Goal: Task Accomplishment & Management: Use online tool/utility

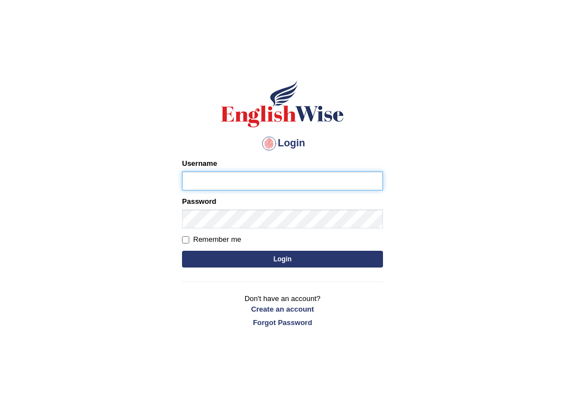
click at [262, 175] on input "Username" at bounding box center [282, 180] width 201 height 19
type input "shoeb51"
click at [237, 205] on div "Password" at bounding box center [282, 212] width 201 height 32
click at [238, 210] on div "Password" at bounding box center [282, 212] width 201 height 32
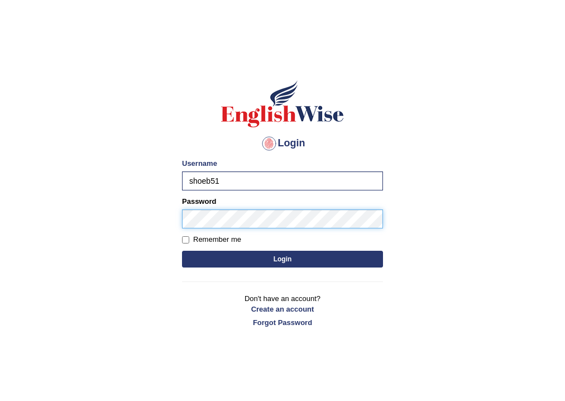
click at [182, 251] on button "Login" at bounding box center [282, 259] width 201 height 17
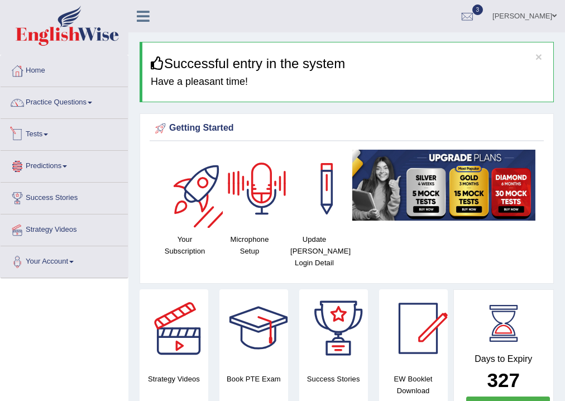
click at [31, 144] on link "Tests" at bounding box center [64, 133] width 127 height 28
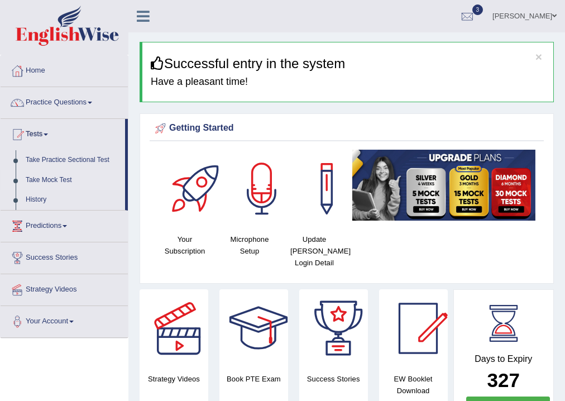
click at [52, 179] on link "Take Mock Test" at bounding box center [73, 180] width 104 height 20
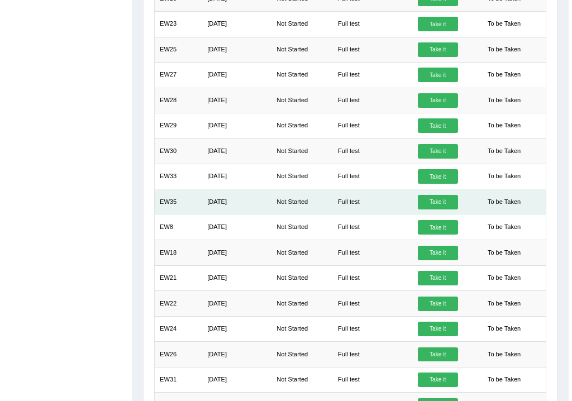
scroll to position [440, 0]
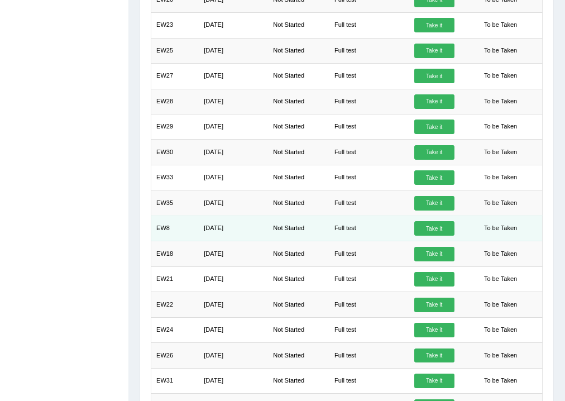
click at [446, 228] on link "Take it" at bounding box center [434, 228] width 40 height 15
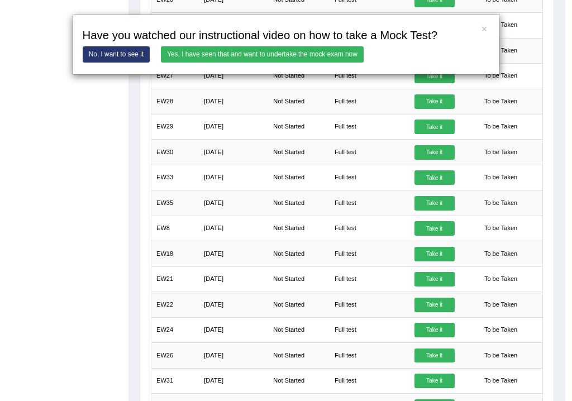
click at [250, 54] on link "Yes, I have seen that and want to undertake the mock exam now" at bounding box center [262, 54] width 203 height 16
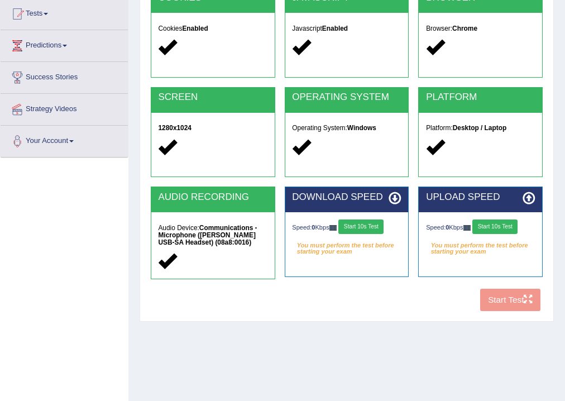
scroll to position [134, 0]
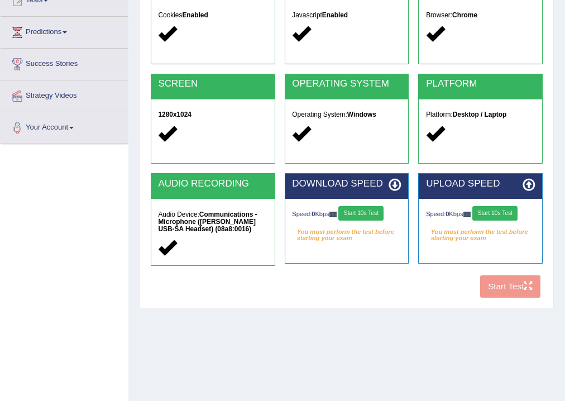
click at [382, 208] on button "Start 10s Test" at bounding box center [360, 213] width 45 height 15
click at [511, 208] on button "Start 10s Test" at bounding box center [494, 213] width 45 height 15
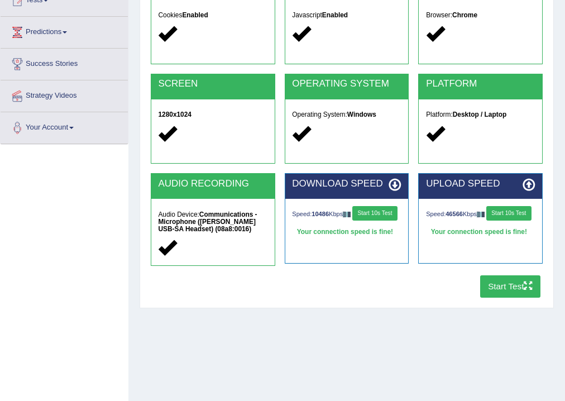
click at [515, 288] on button "Start Test" at bounding box center [510, 286] width 61 height 22
